Goal: Check status: Check status

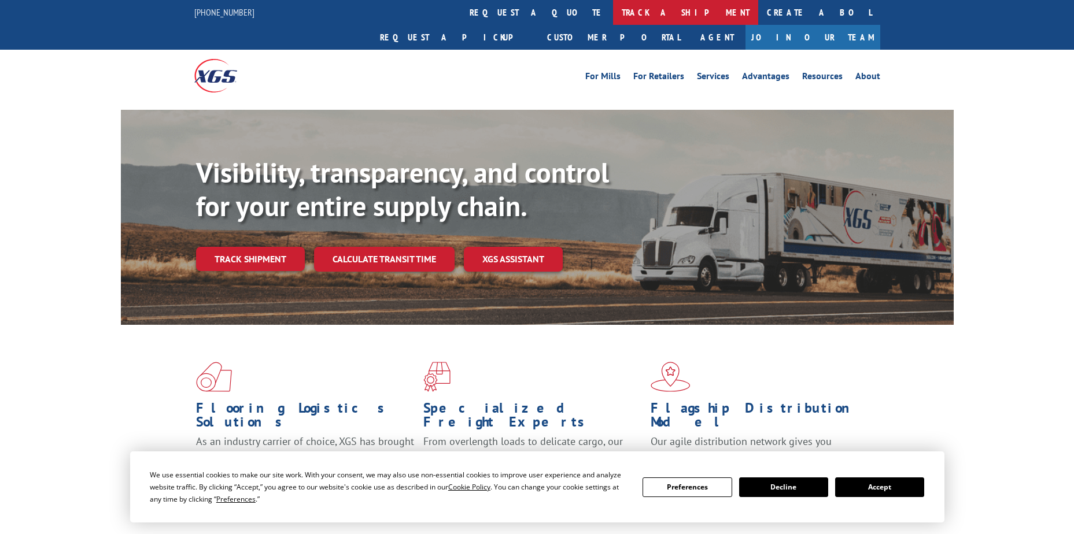
click at [613, 13] on link "track a shipment" at bounding box center [685, 12] width 145 height 25
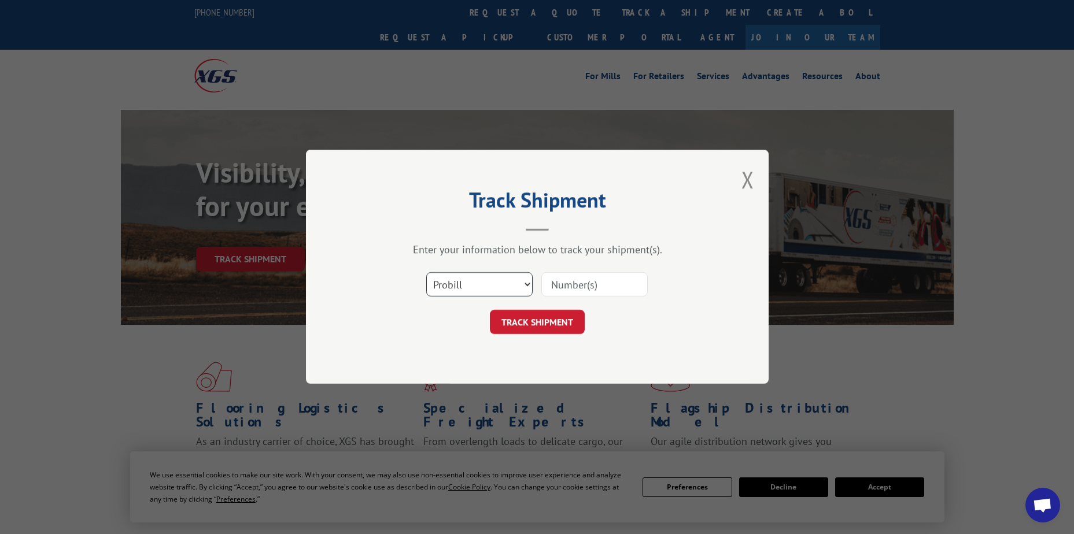
click at [497, 282] on select "Select category... Probill BOL PO" at bounding box center [479, 285] width 106 height 24
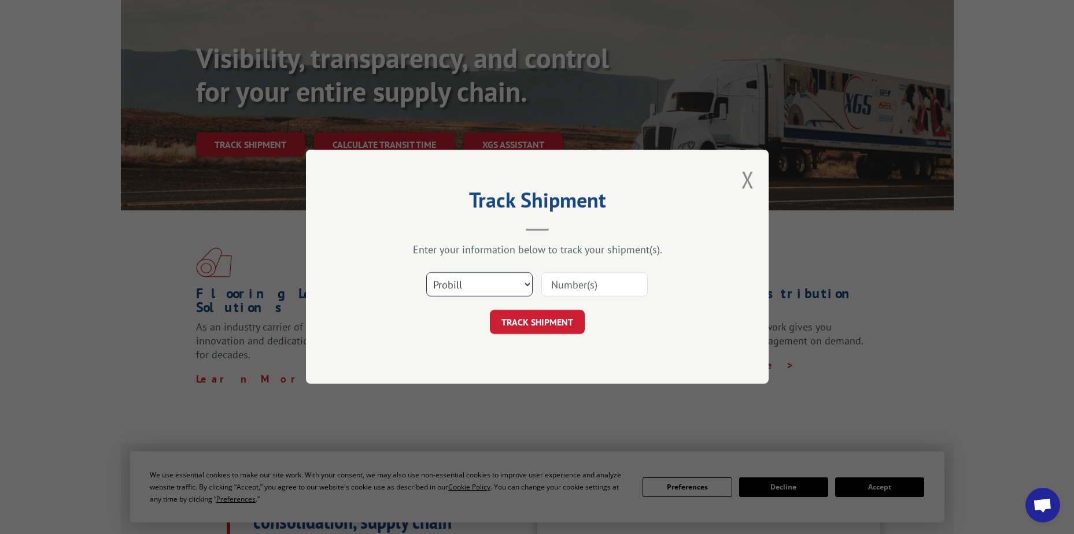
scroll to position [116, 0]
click at [452, 283] on select "Select category... Probill BOL PO" at bounding box center [479, 285] width 106 height 24
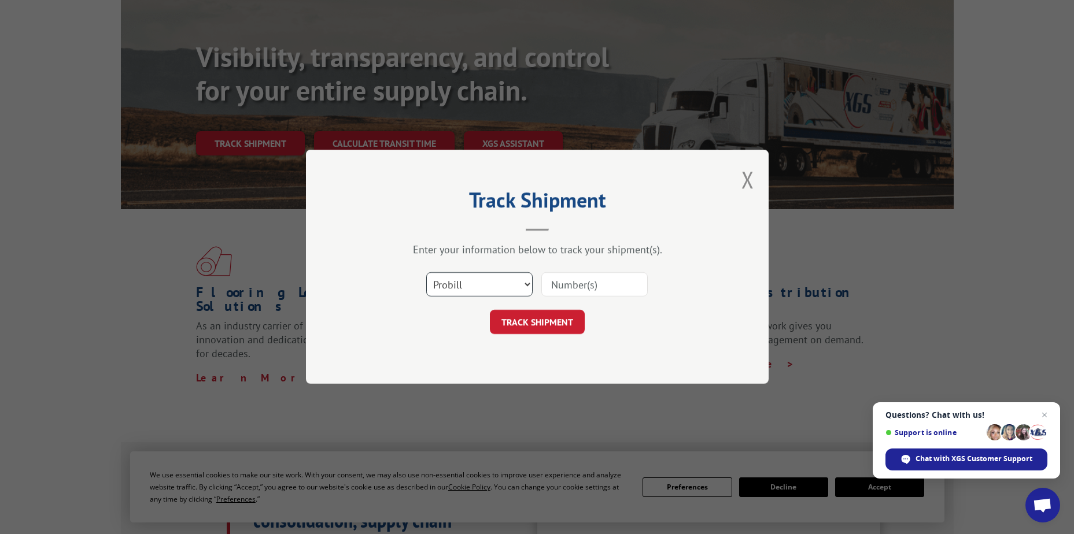
select select "po"
click at [426, 273] on select "Select category... Probill BOL PO" at bounding box center [479, 285] width 106 height 24
paste input "09540111"
type input "09540111"
click at [551, 315] on button "TRACK SHIPMENT" at bounding box center [537, 322] width 95 height 24
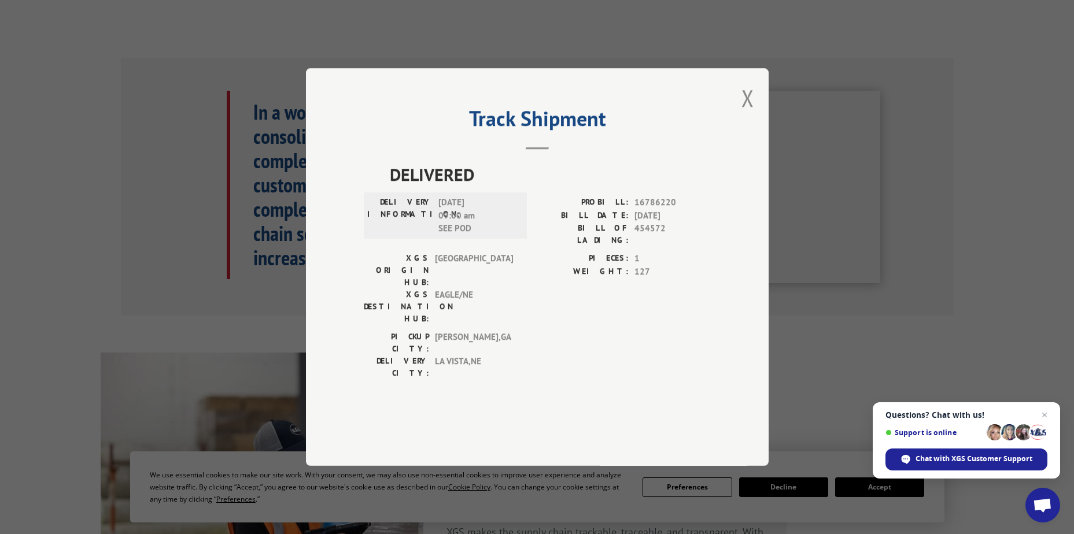
scroll to position [520, 0]
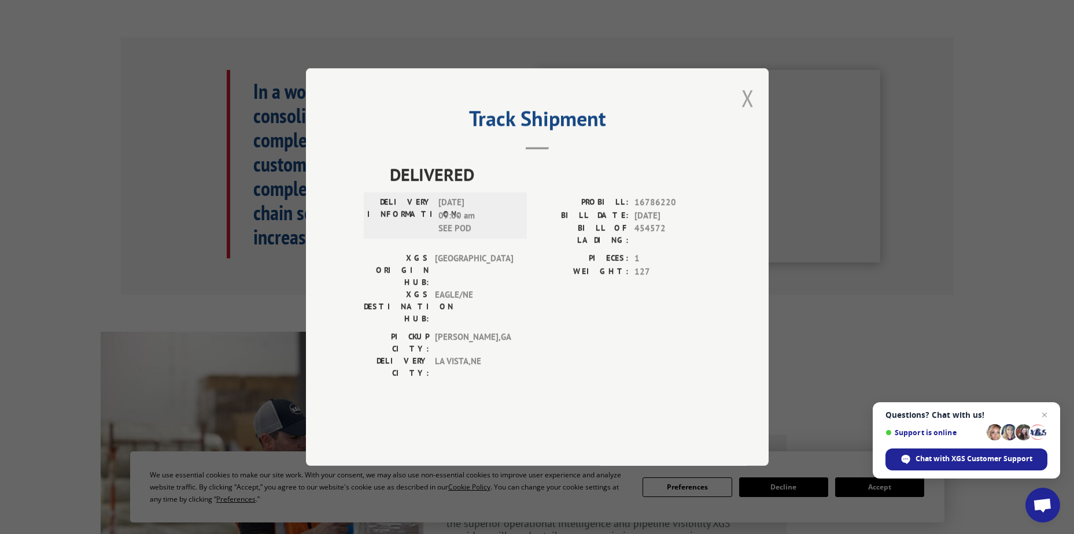
click at [749, 113] on button "Close modal" at bounding box center [747, 98] width 13 height 31
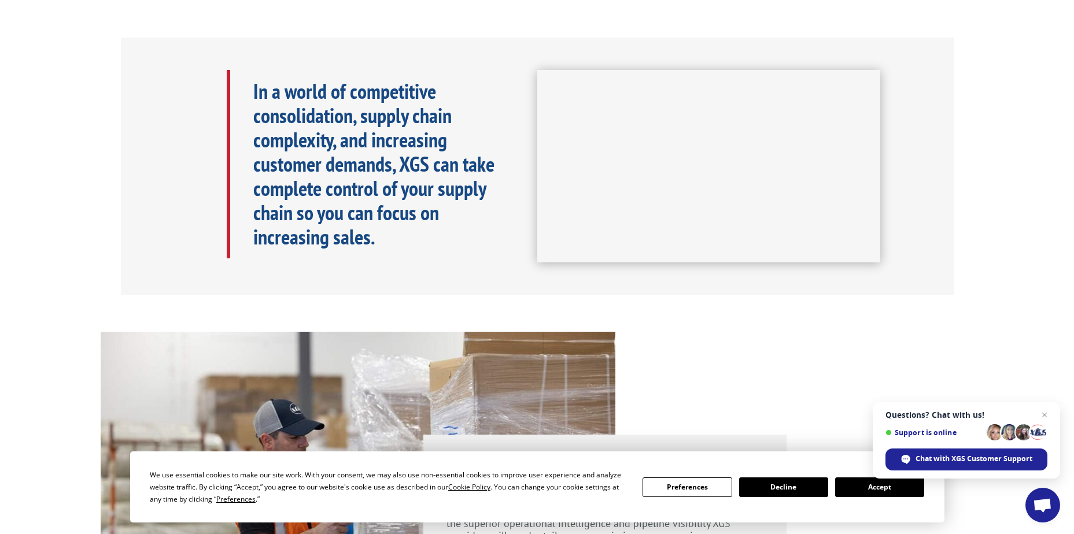
scroll to position [0, 0]
